Goal: Task Accomplishment & Management: Use online tool/utility

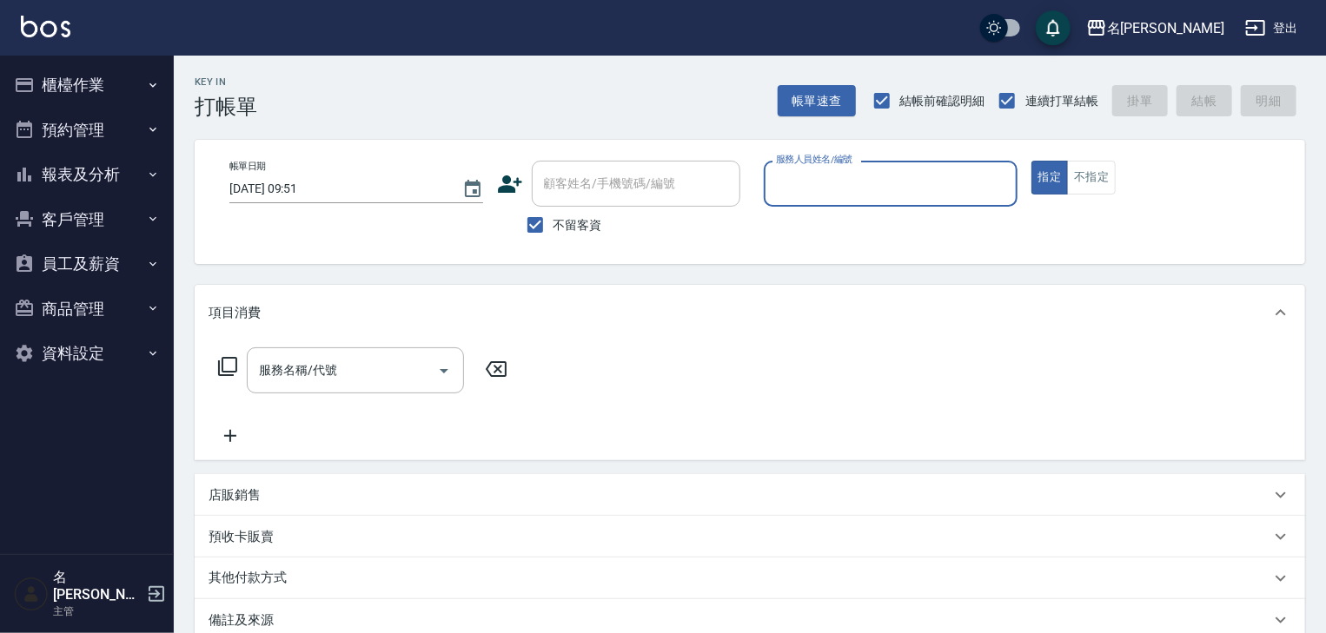
click at [118, 73] on button "櫃檯作業" at bounding box center [87, 85] width 160 height 45
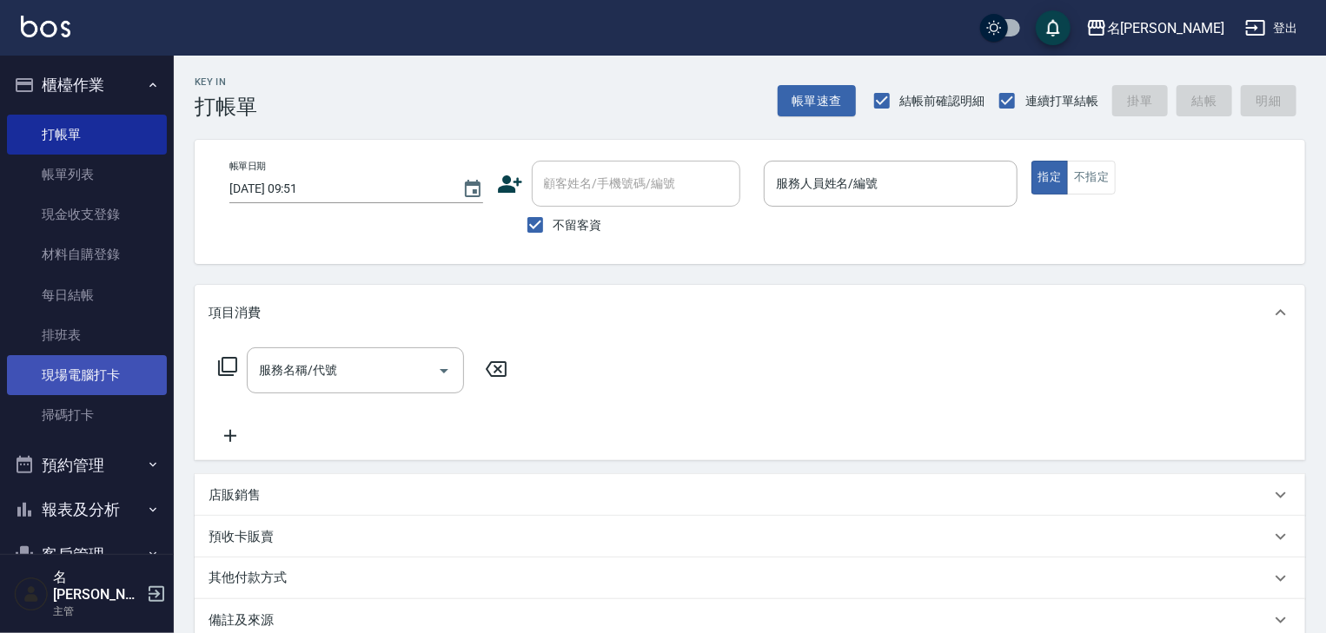
click at [125, 379] on link "現場電腦打卡" at bounding box center [87, 375] width 160 height 40
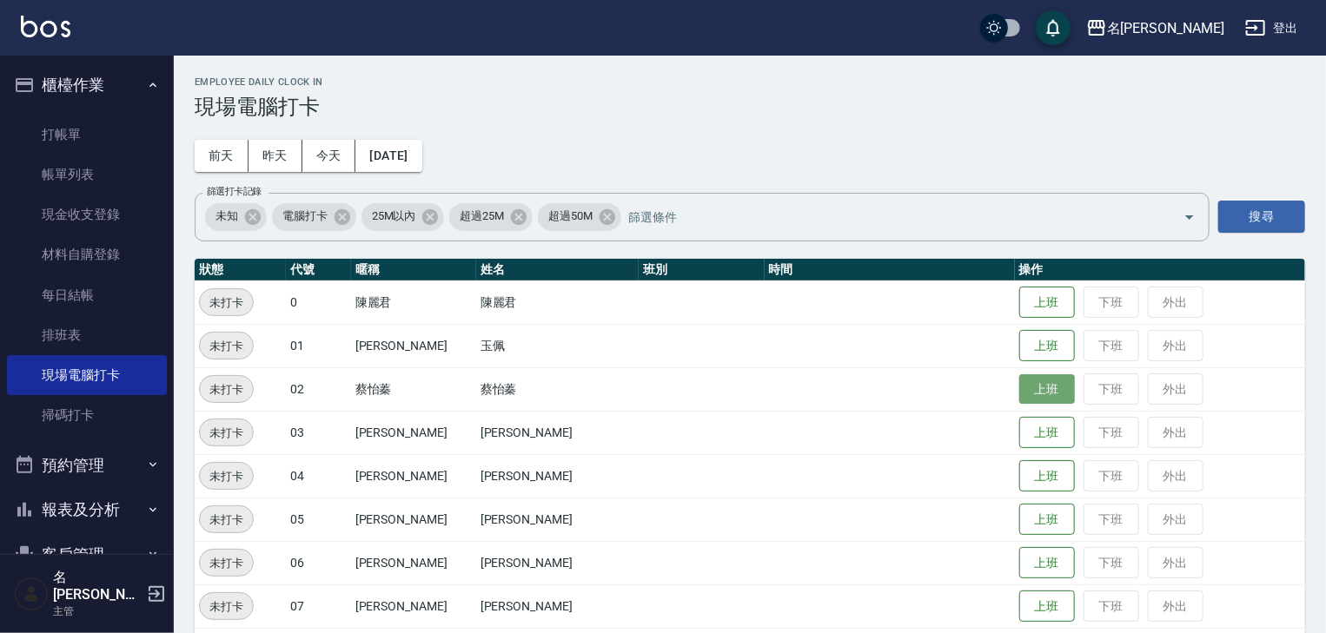
click at [1019, 400] on button "上班" at bounding box center [1047, 389] width 56 height 30
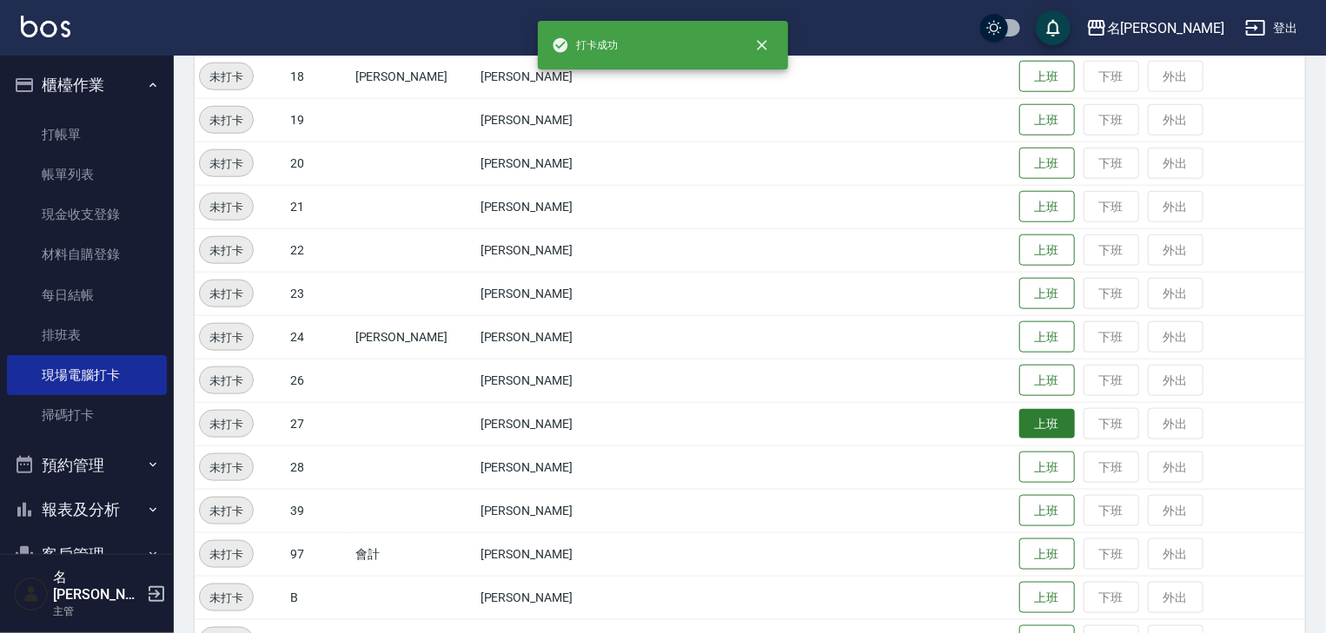
scroll to position [1102, 0]
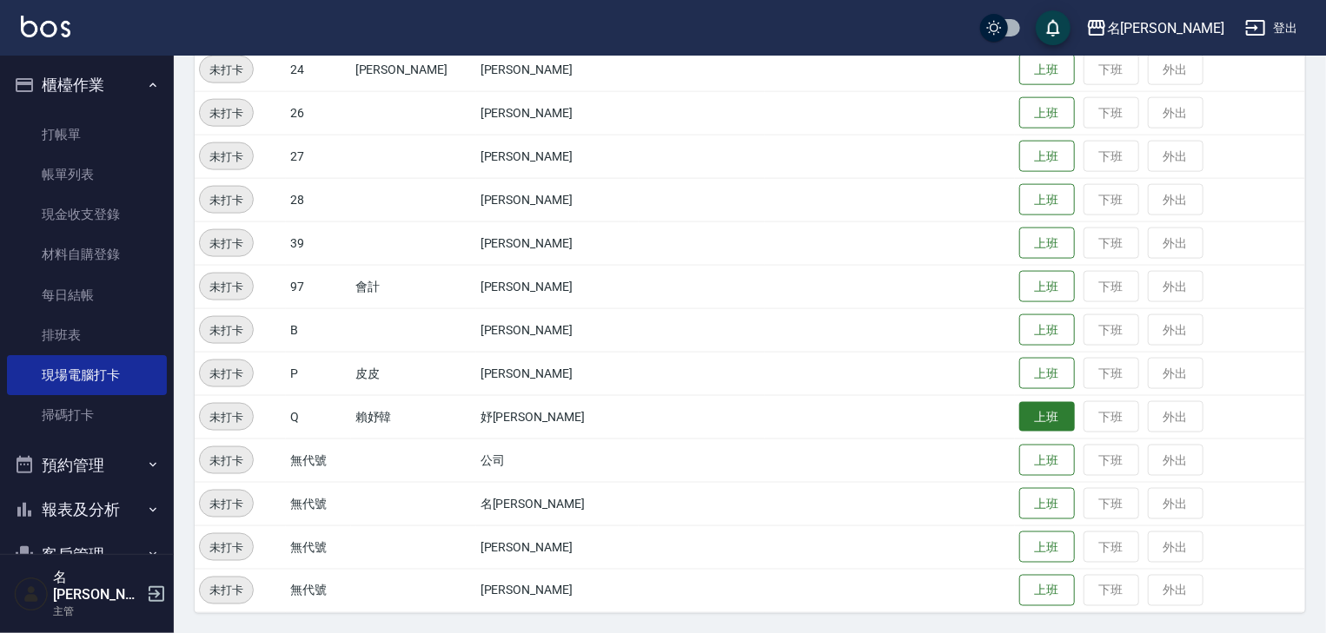
click at [1024, 415] on button "上班" at bounding box center [1047, 417] width 56 height 30
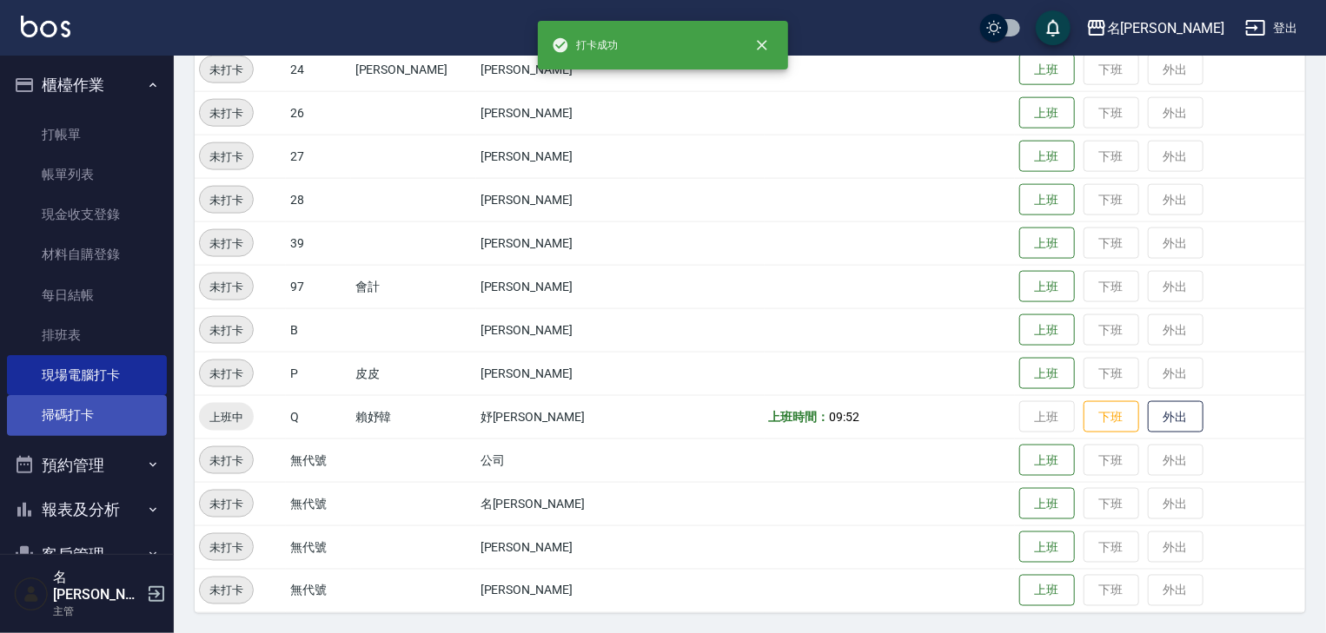
click at [101, 416] on link "掃碼打卡" at bounding box center [87, 415] width 160 height 40
